Goal: Information Seeking & Learning: Find specific fact

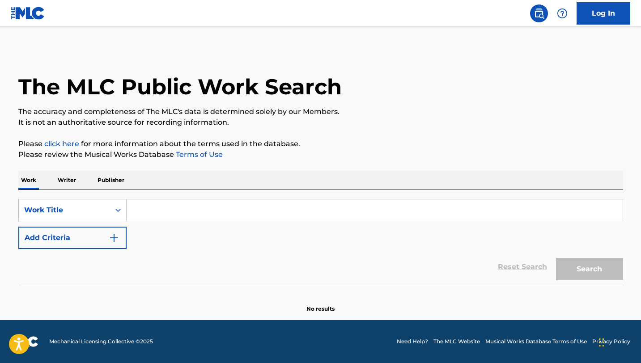
click at [161, 217] on input "Search Form" at bounding box center [375, 209] width 496 height 21
paste input "Tricerahops"
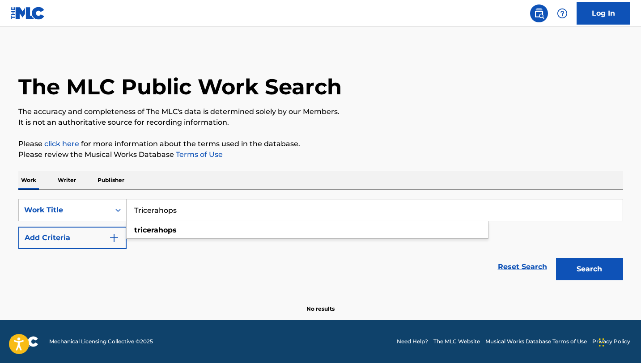
type input "Tricerahops"
click at [83, 237] on button "Add Criteria" at bounding box center [72, 238] width 108 height 22
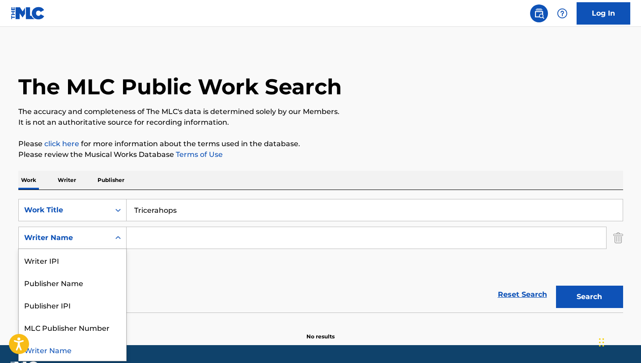
click at [115, 238] on icon "Search Form" at bounding box center [118, 237] width 9 height 9
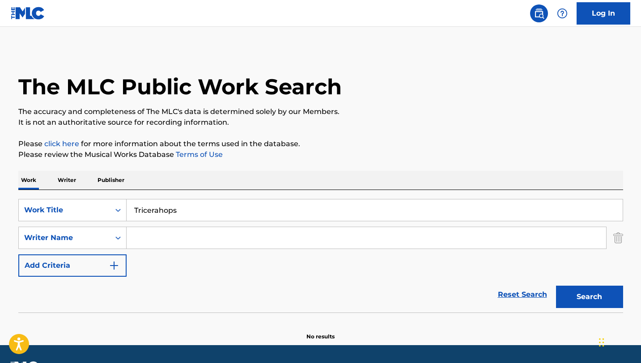
click at [232, 244] on input "Search Form" at bounding box center [366, 237] width 479 height 21
paste input "[PERSON_NAME]"
click at [556, 286] on button "Search" at bounding box center [589, 297] width 67 height 22
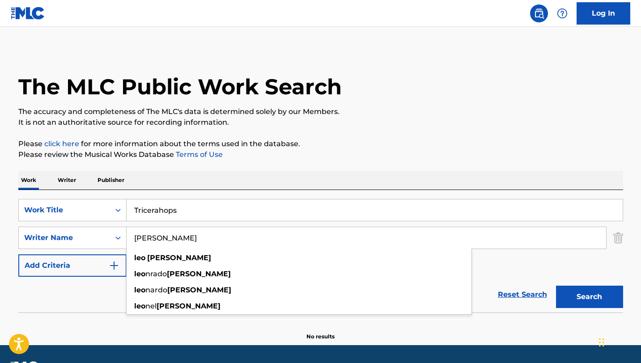
click at [229, 192] on div "SearchWithCriteria6efe05ed-ad12-4924-8a07-c7df384ac7c8 Work Title Tricerahops S…" at bounding box center [320, 251] width 604 height 123
drag, startPoint x: 213, startPoint y: 241, endPoint x: 74, endPoint y: 219, distance: 140.5
click at [74, 219] on div "SearchWithCriteria6efe05ed-ad12-4924-8a07-c7df384ac7c8 Work Title Tricerahops S…" at bounding box center [320, 238] width 604 height 78
paste input "[PERSON_NAME]"
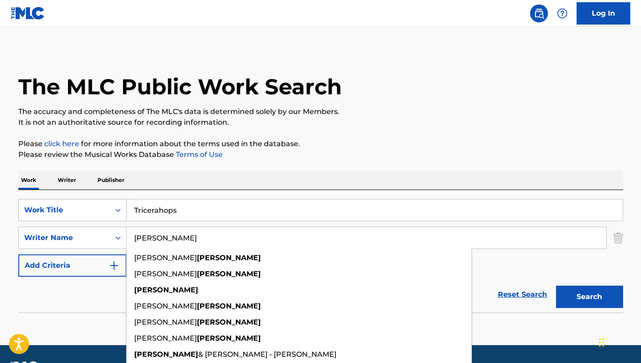
type input "[PERSON_NAME]"
click at [556, 286] on button "Search" at bounding box center [589, 297] width 67 height 22
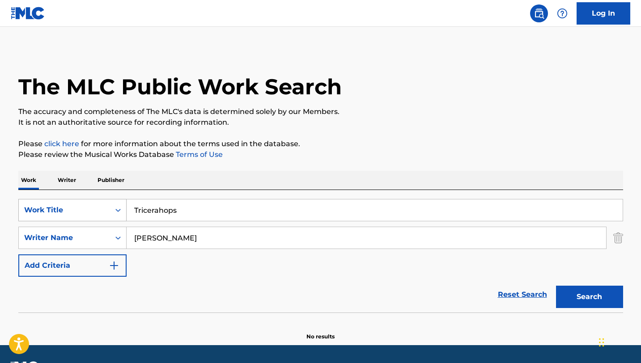
drag, startPoint x: 209, startPoint y: 234, endPoint x: 96, endPoint y: 219, distance: 114.1
click at [96, 219] on div "SearchWithCriteria6efe05ed-ad12-4924-8a07-c7df384ac7c8 Work Title Tricerahops S…" at bounding box center [320, 238] width 604 height 78
click at [556, 286] on button "Search" at bounding box center [589, 297] width 67 height 22
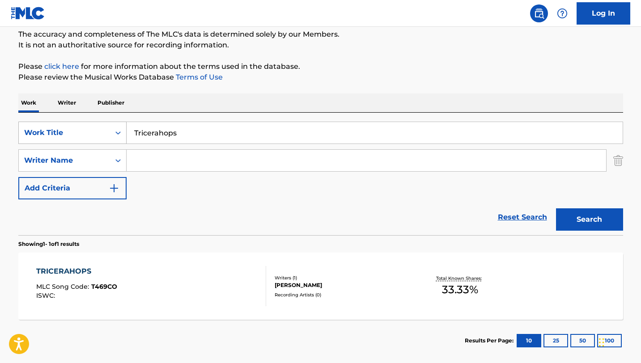
scroll to position [79, 0]
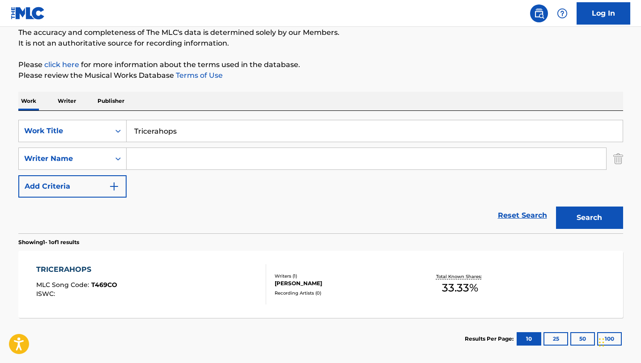
click at [146, 300] on div "TRICERAHOPS MLC Song Code : T469CO ISWC :" at bounding box center [151, 284] width 230 height 40
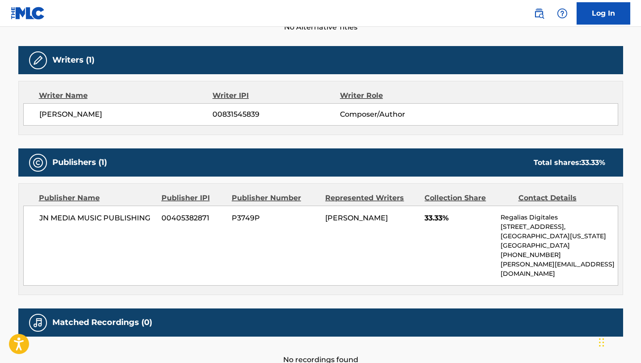
scroll to position [317, 0]
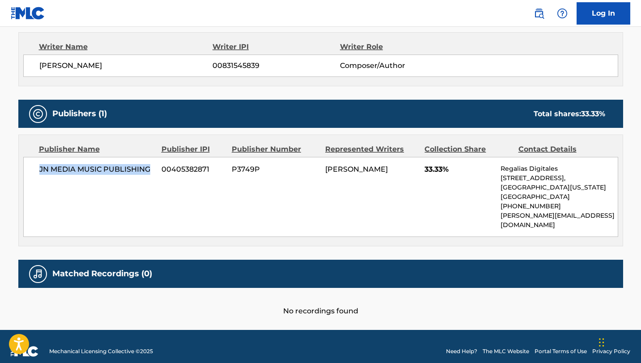
drag, startPoint x: 157, startPoint y: 170, endPoint x: 33, endPoint y: 166, distance: 123.9
click at [33, 166] on div "JN MEDIA MUSIC PUBLISHING 00405382871 P3749P [PERSON_NAME] 33.33% Regalias Digi…" at bounding box center [320, 197] width 595 height 80
copy span "JN MEDIA MUSIC PUBLISHING"
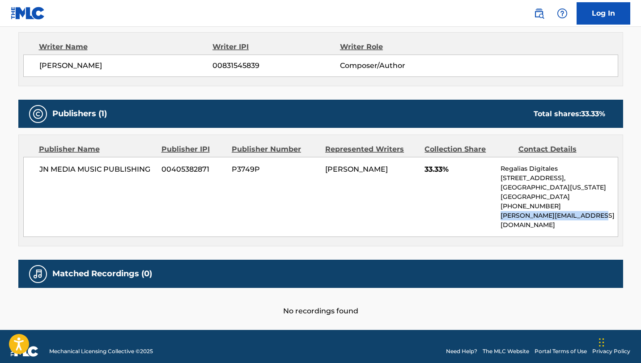
drag, startPoint x: 589, startPoint y: 215, endPoint x: 499, endPoint y: 219, distance: 90.4
click at [499, 219] on div "JN MEDIA MUSIC PUBLISHING 00405382871 P3749P [PERSON_NAME] 33.33% Regalias Digi…" at bounding box center [320, 197] width 595 height 80
copy p "[PERSON_NAME][EMAIL_ADDRESS][DOMAIN_NAME]"
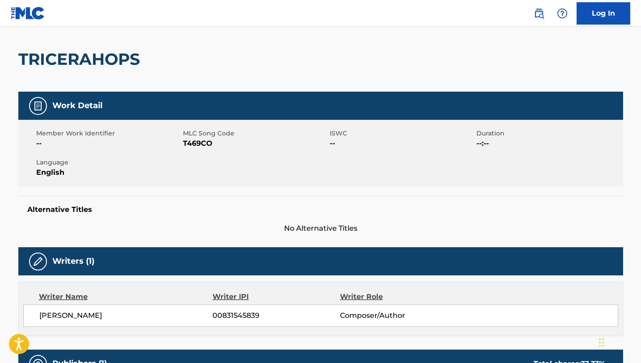
scroll to position [0, 0]
